Goal: Information Seeking & Learning: Learn about a topic

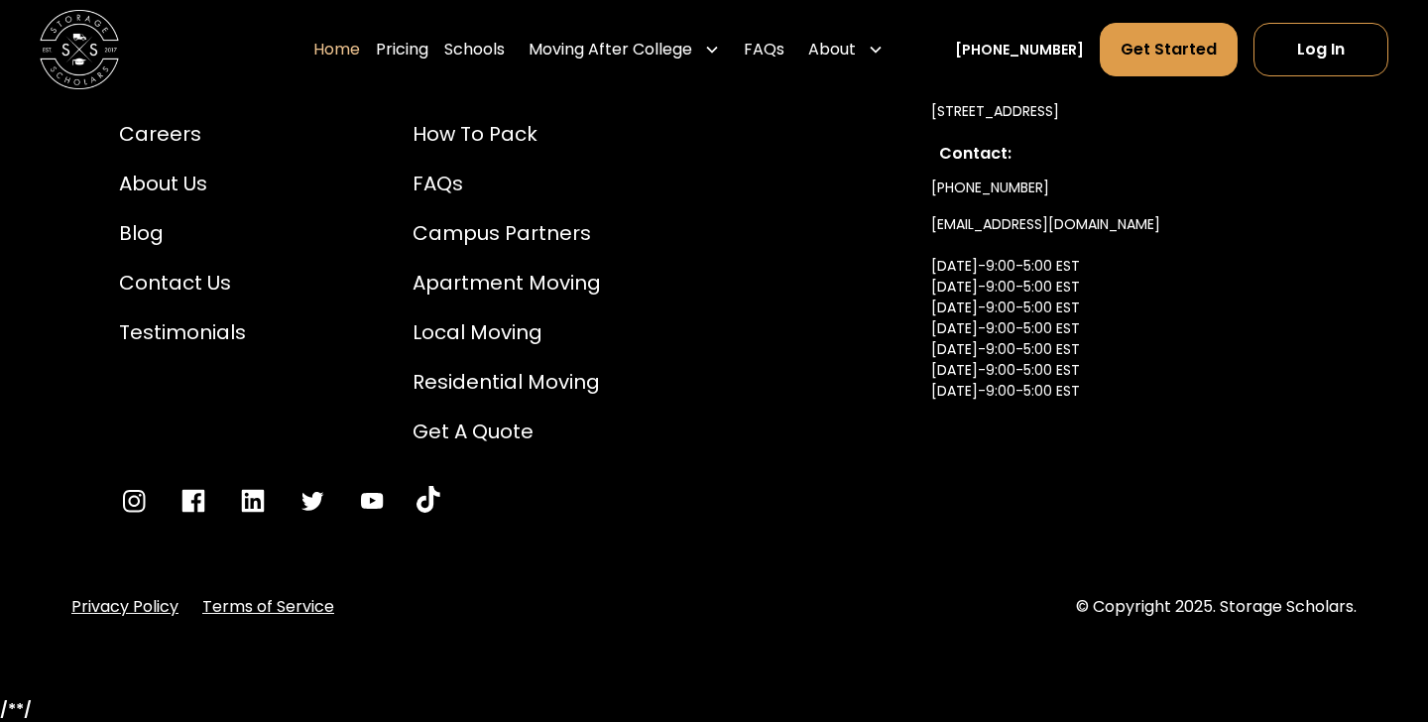
scroll to position [6870, 0]
click at [175, 129] on div "Careers" at bounding box center [182, 134] width 127 height 30
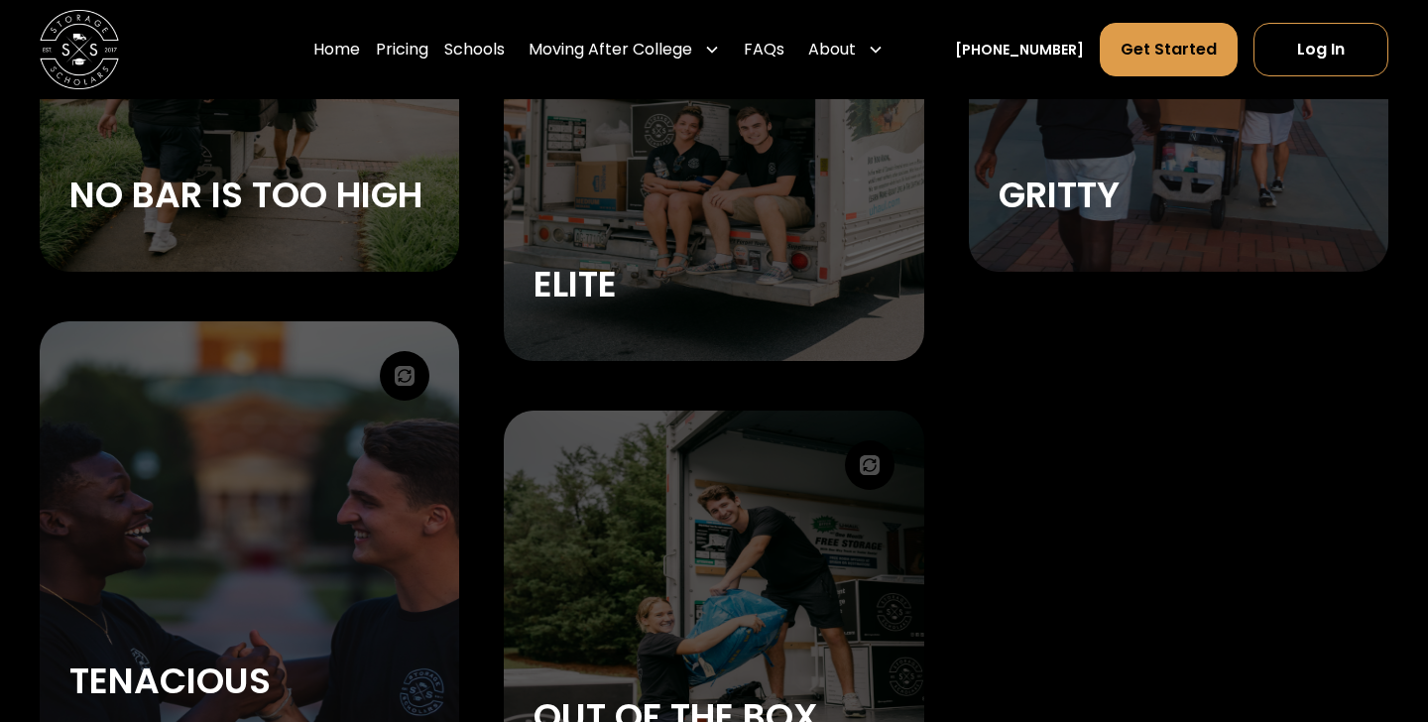
scroll to position [3117, 0]
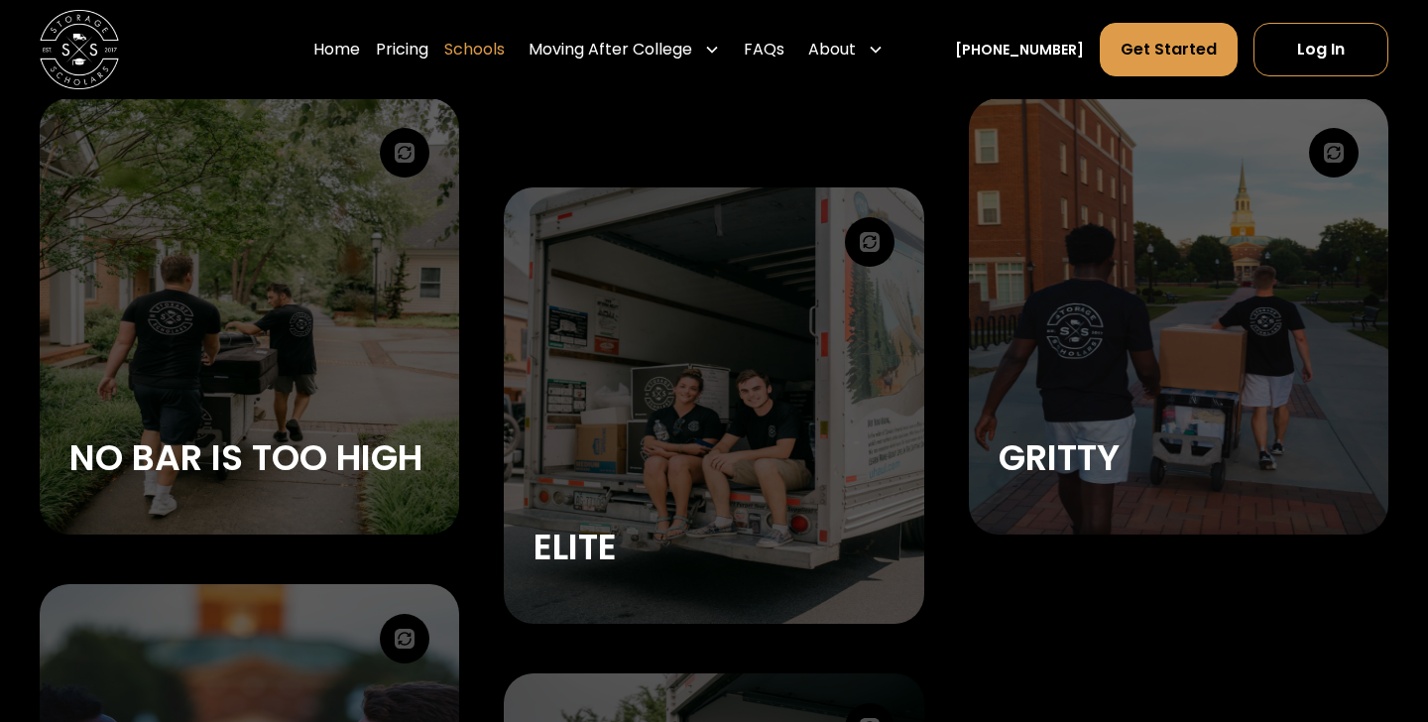
click at [504, 44] on link "Schools" at bounding box center [474, 50] width 60 height 56
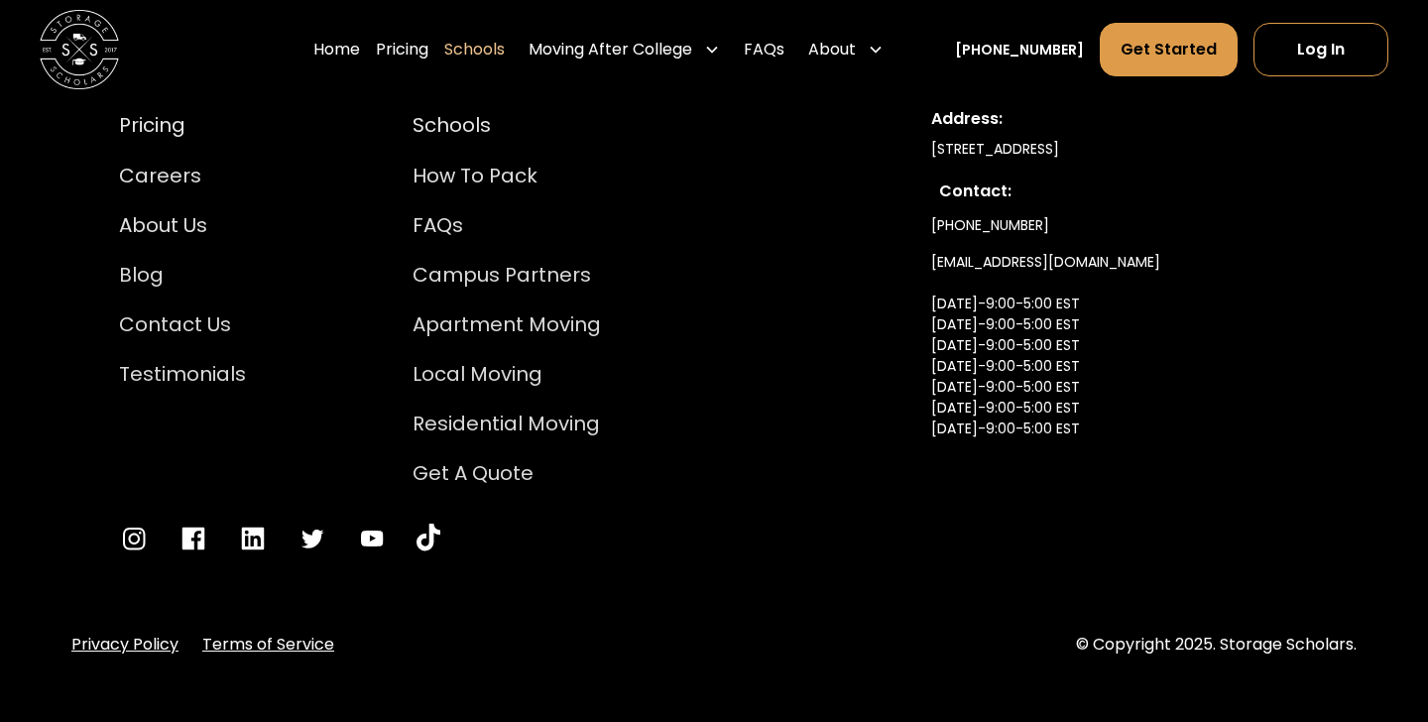
scroll to position [13208, 0]
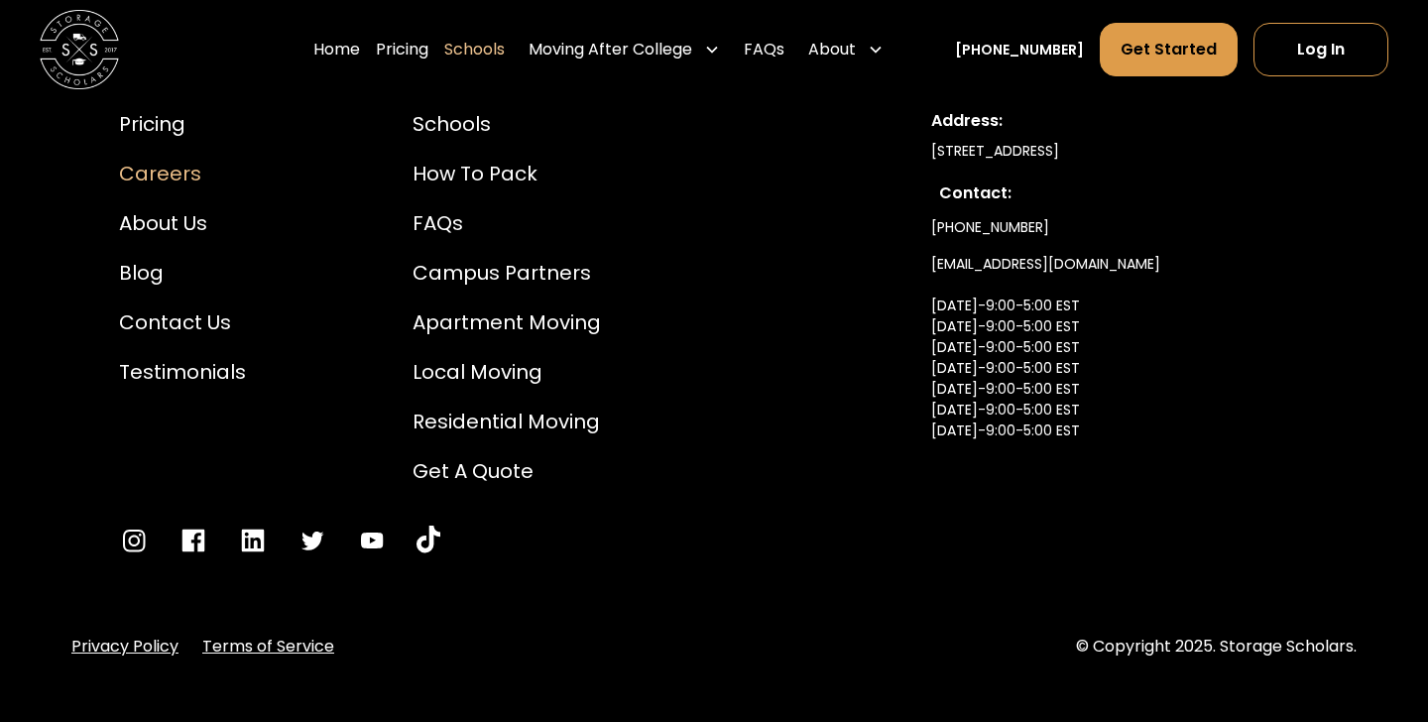
click at [164, 159] on div "Careers" at bounding box center [182, 174] width 127 height 30
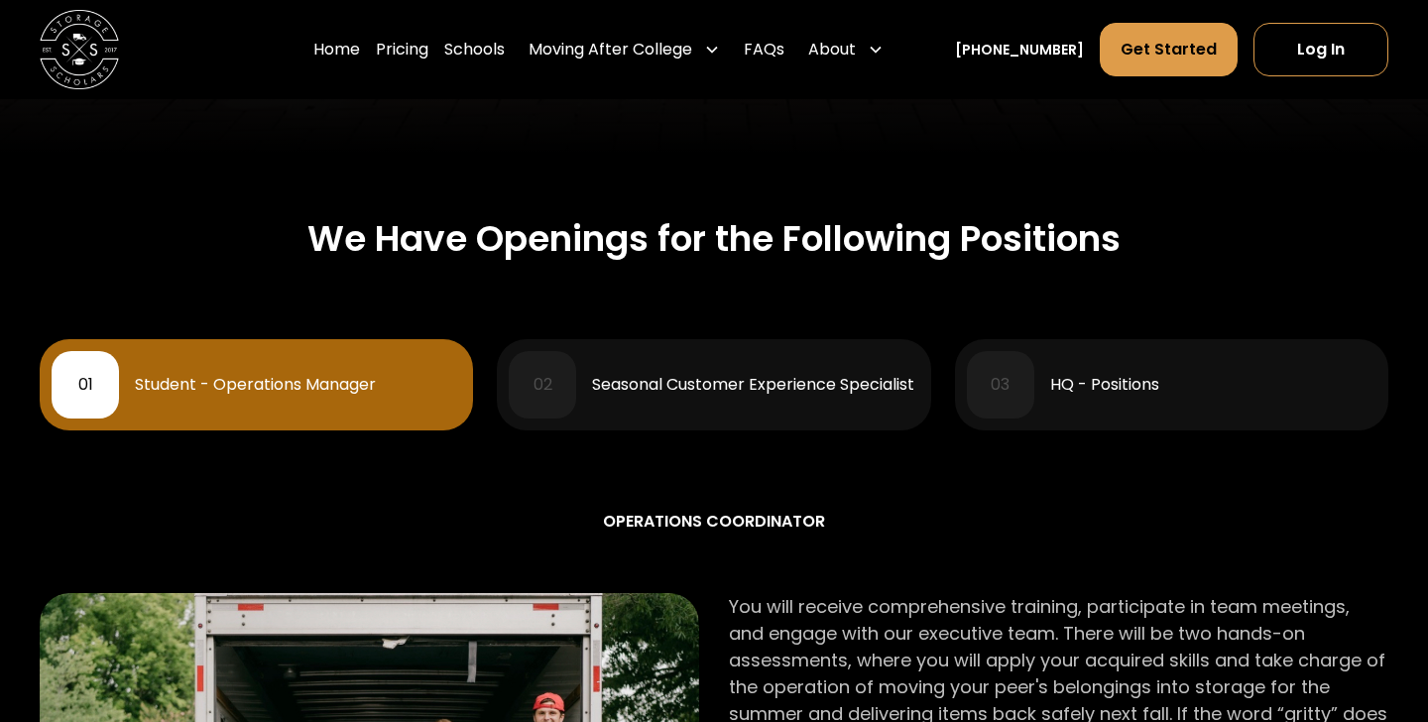
scroll to position [791, 0]
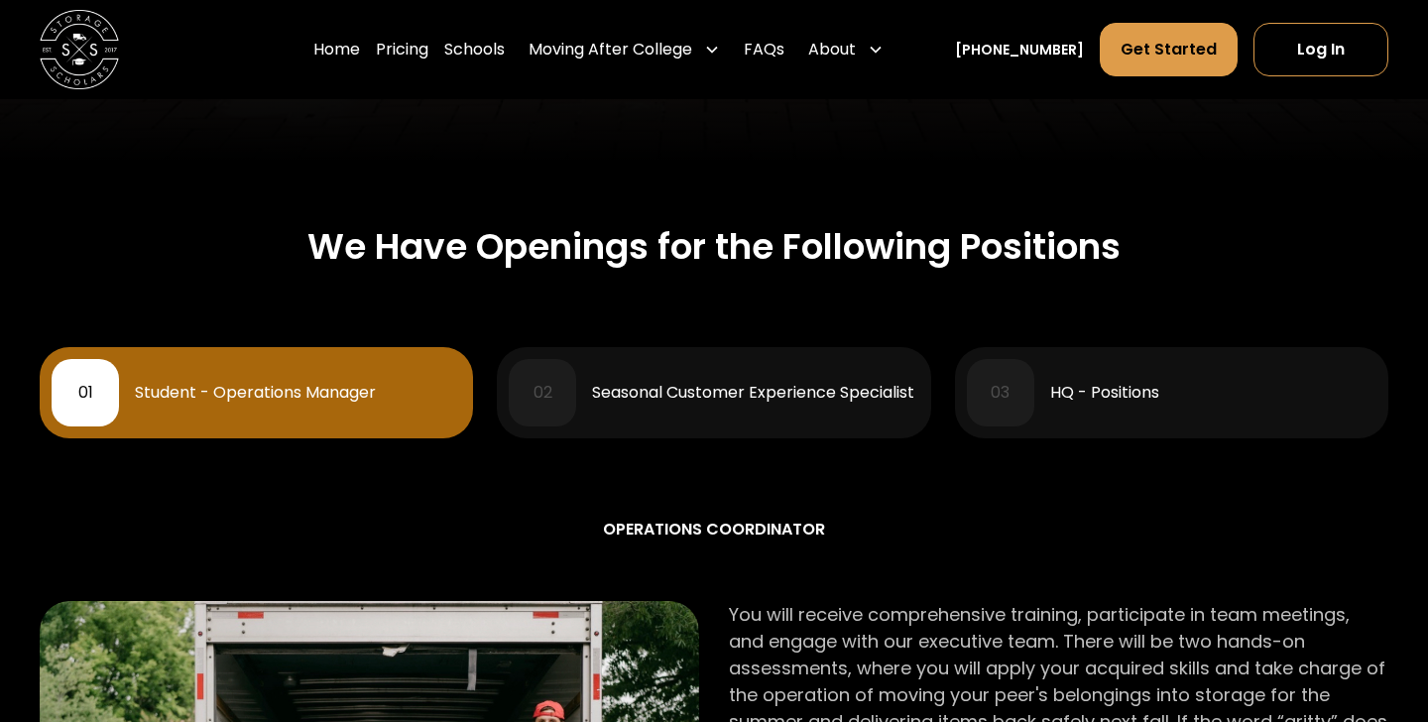
click at [1094, 397] on div "HQ - Positions" at bounding box center [1104, 393] width 109 height 16
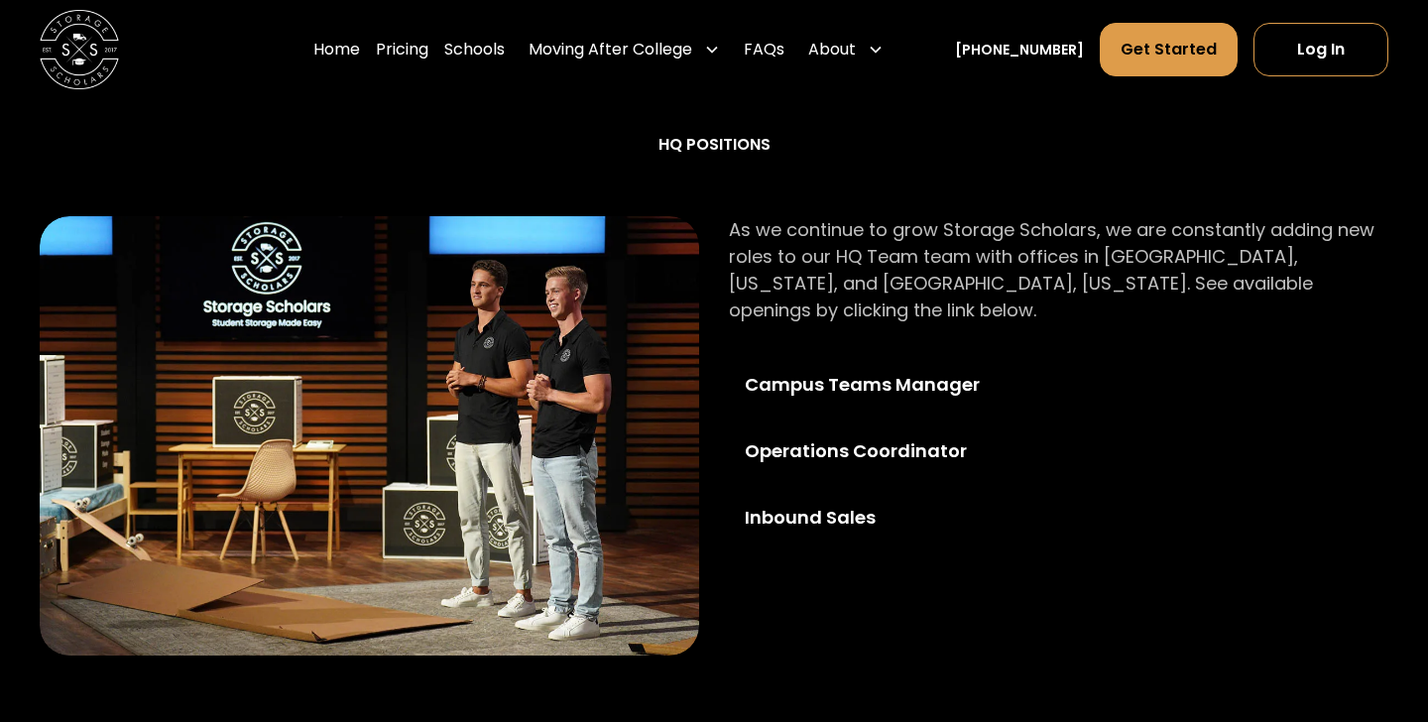
scroll to position [1185, 0]
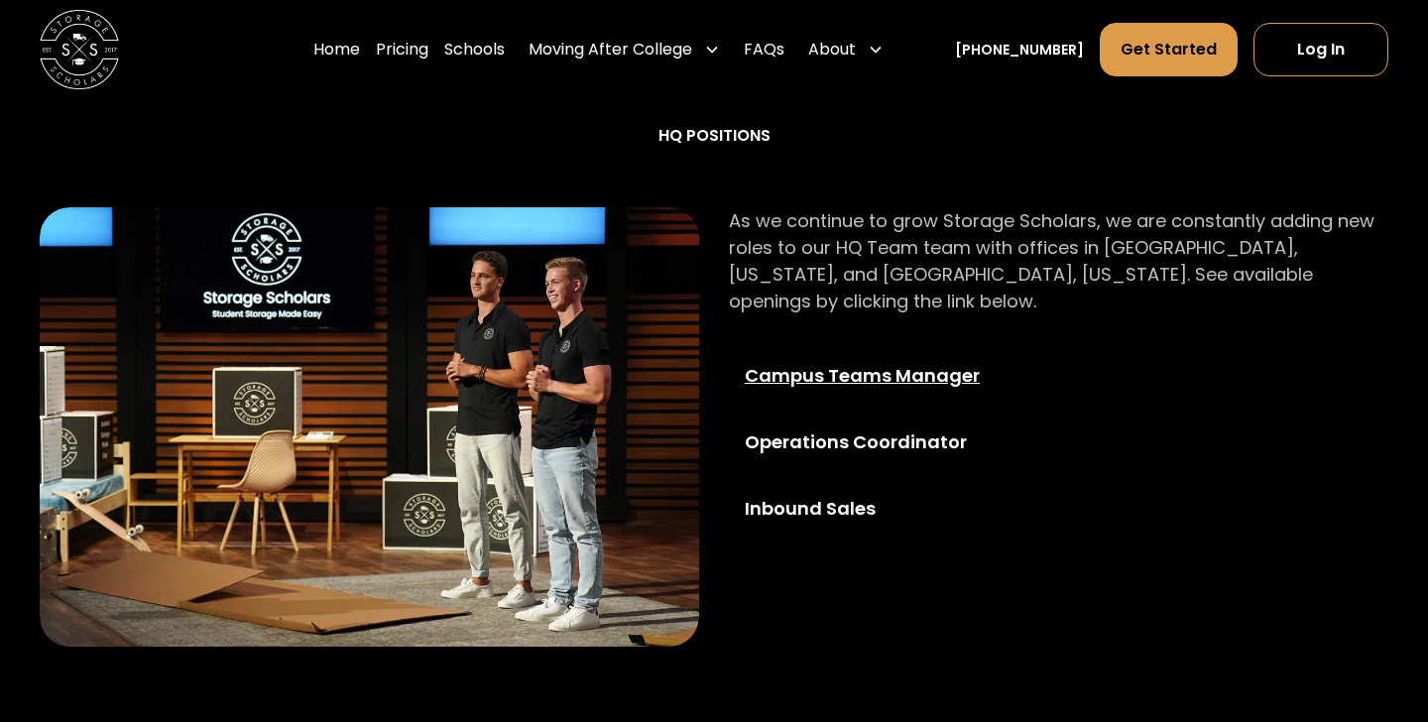
click at [812, 362] on div "Campus Teams Manager" at bounding box center [888, 375] width 286 height 27
click at [876, 428] on div "Operations Coordinator" at bounding box center [888, 441] width 286 height 27
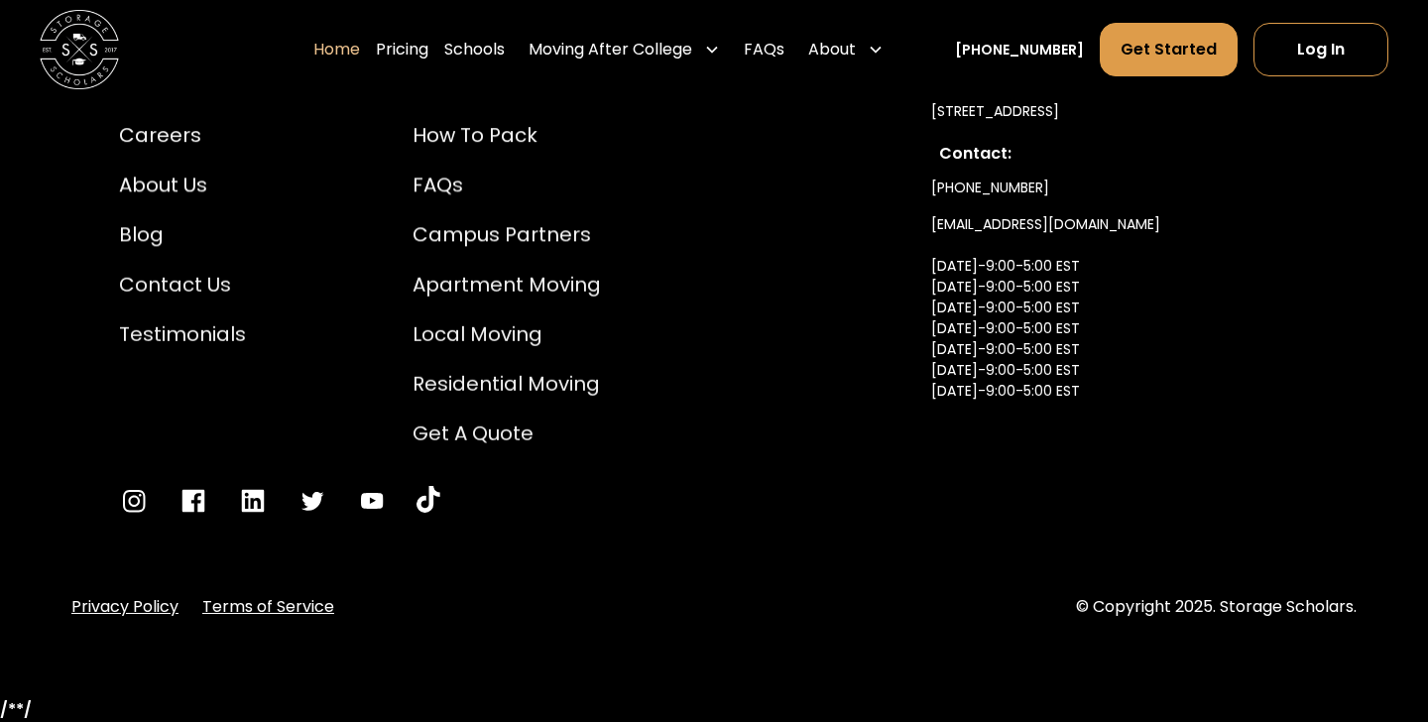
scroll to position [6870, 0]
